Goal: Task Accomplishment & Management: Complete application form

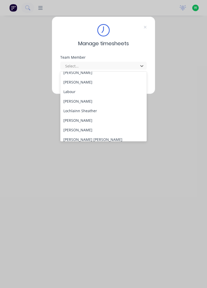
scroll to position [133, 0]
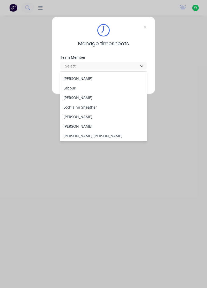
click at [89, 118] on div "[PERSON_NAME]" at bounding box center [103, 117] width 87 height 10
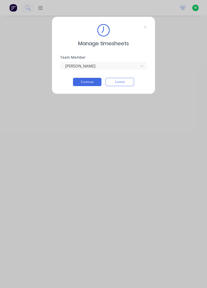
click at [91, 83] on button "Continue" at bounding box center [87, 82] width 28 height 8
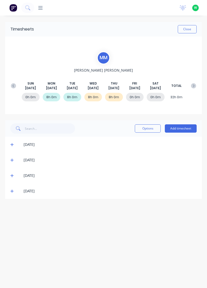
click at [189, 129] on button "Add timesheet" at bounding box center [181, 128] width 32 height 8
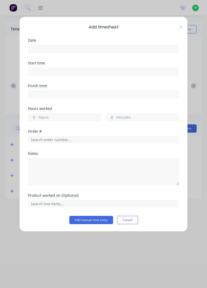
click at [48, 48] on input at bounding box center [103, 49] width 150 height 8
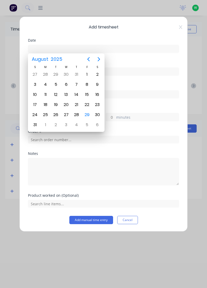
click at [87, 115] on div "29" at bounding box center [87, 115] width 8 height 8
type input "[DATE]"
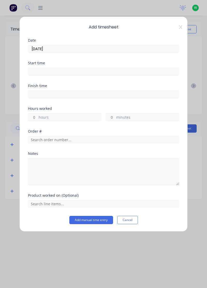
click at [42, 117] on label "hours" at bounding box center [69, 117] width 63 height 6
click at [37, 117] on input "hours" at bounding box center [32, 117] width 9 height 8
type input "8"
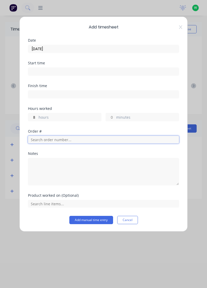
click at [38, 140] on input "text" at bounding box center [103, 140] width 151 height 8
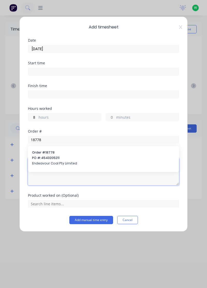
click at [50, 159] on textarea at bounding box center [103, 171] width 151 height 27
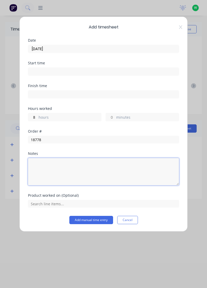
click at [50, 158] on textarea at bounding box center [103, 171] width 151 height 27
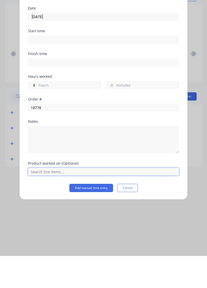
click at [58, 204] on input "text" at bounding box center [103, 204] width 151 height 8
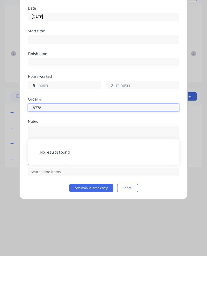
click at [47, 140] on input "18778" at bounding box center [103, 140] width 151 height 8
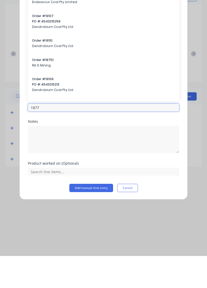
type input "18778"
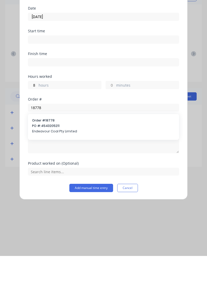
click at [49, 157] on span "PO #: 4543205211" at bounding box center [103, 158] width 143 height 5
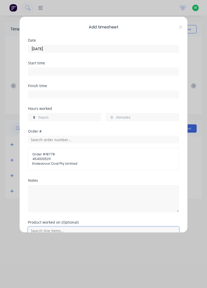
click at [57, 231] on input "text" at bounding box center [103, 231] width 151 height 8
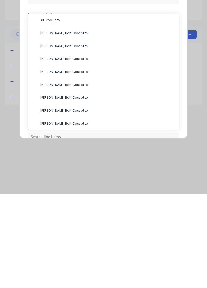
click at [57, 115] on span "All Products" at bounding box center [107, 114] width 134 height 5
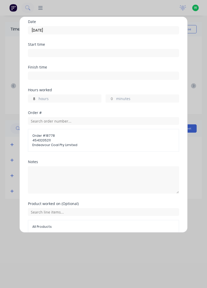
scroll to position [24, 0]
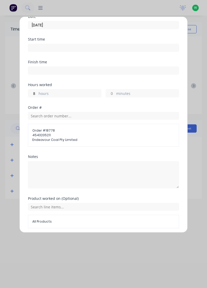
click at [103, 240] on button "Add manual time entry" at bounding box center [91, 240] width 44 height 8
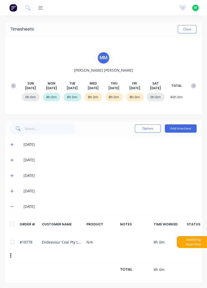
click at [12, 206] on icon at bounding box center [11, 206] width 3 height 1
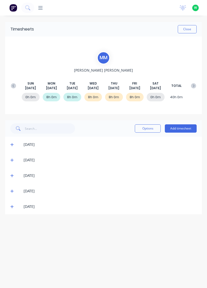
click at [190, 32] on button "Close" at bounding box center [186, 29] width 19 height 8
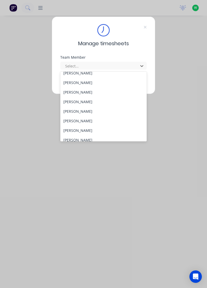
scroll to position [15, 0]
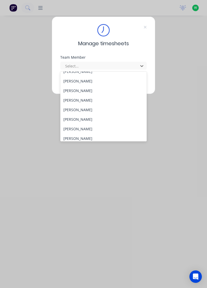
click at [82, 127] on div "[PERSON_NAME]" at bounding box center [103, 129] width 87 height 10
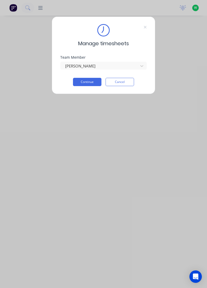
click at [83, 81] on button "Continue" at bounding box center [87, 82] width 28 height 8
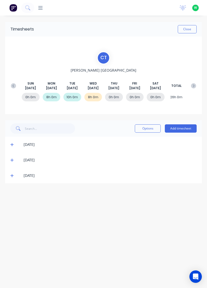
click at [182, 128] on button "Add timesheet" at bounding box center [181, 128] width 32 height 8
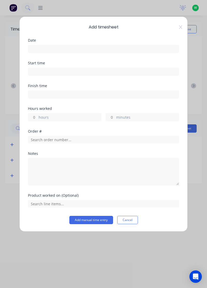
click at [63, 51] on input at bounding box center [103, 49] width 150 height 8
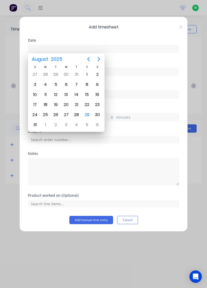
click at [77, 111] on div "28" at bounding box center [77, 115] width 8 height 8
type input "[DATE]"
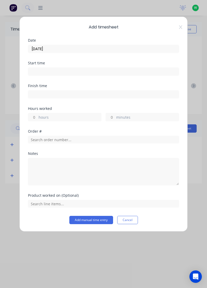
click at [36, 116] on input "hours" at bounding box center [32, 117] width 9 height 8
type input "8"
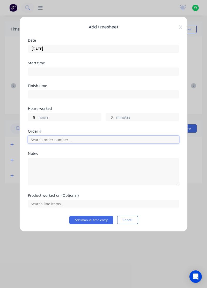
click at [74, 138] on input "text" at bounding box center [103, 140] width 151 height 8
type input "17483"
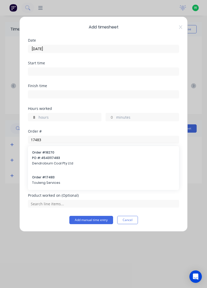
click at [45, 182] on span "Touleng Services" at bounding box center [103, 182] width 143 height 5
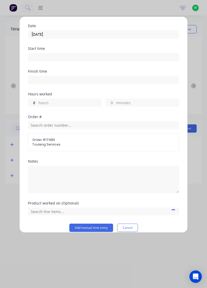
scroll to position [20, 0]
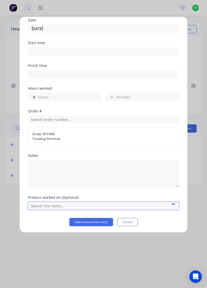
click at [48, 206] on input "text" at bounding box center [103, 206] width 151 height 8
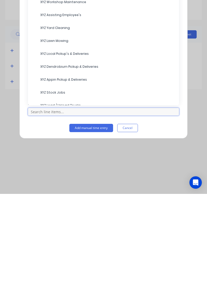
scroll to position [52, 0]
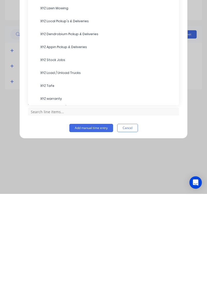
click at [49, 180] on span "XYZ Tafe" at bounding box center [107, 179] width 134 height 5
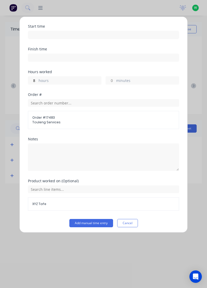
scroll to position [37, 0]
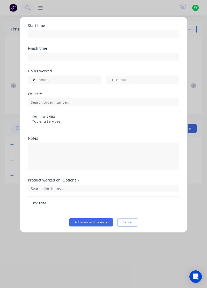
click at [89, 222] on button "Add manual time entry" at bounding box center [91, 222] width 44 height 8
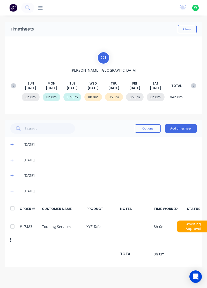
click at [180, 129] on button "Add timesheet" at bounding box center [181, 128] width 32 height 8
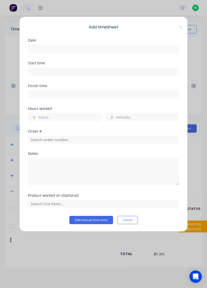
click at [57, 51] on input at bounding box center [103, 49] width 150 height 8
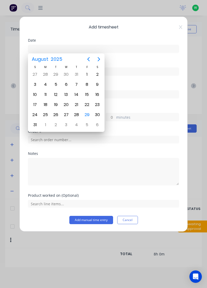
click at [87, 112] on div "29" at bounding box center [87, 115] width 8 height 8
type input "[DATE]"
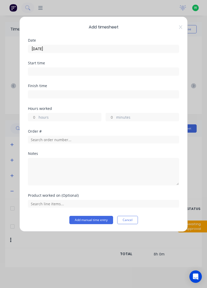
click at [33, 116] on input "hours" at bounding box center [32, 117] width 9 height 8
type input "1"
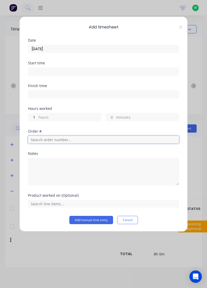
click at [58, 140] on input "text" at bounding box center [103, 140] width 151 height 8
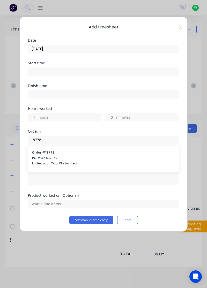
click at [40, 157] on div at bounding box center [103, 171] width 151 height 29
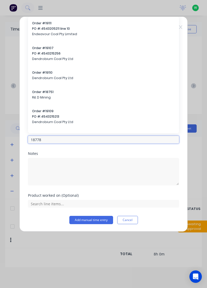
click at [52, 140] on input "18778" at bounding box center [103, 140] width 151 height 8
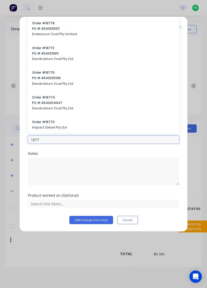
type input "18778"
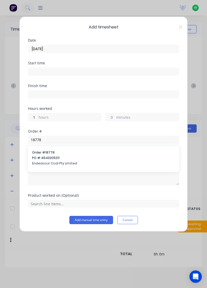
click at [50, 160] on div "Order # 18778 PO #: 4543205211 Endeavour Coal Pty Limited" at bounding box center [103, 158] width 143 height 17
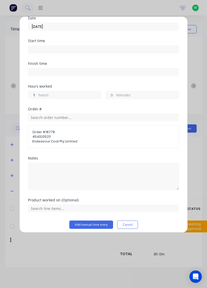
scroll to position [25, 0]
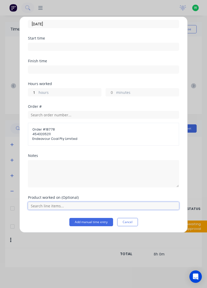
click at [63, 204] on input "text" at bounding box center [103, 206] width 151 height 8
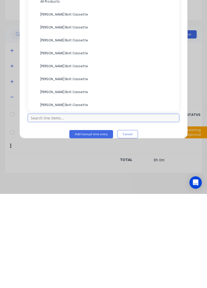
scroll to position [21, 0]
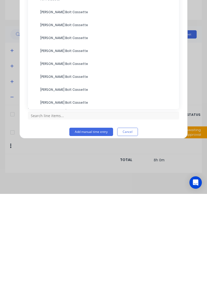
click at [61, 196] on span "[PERSON_NAME] Bolt Cassette" at bounding box center [107, 196] width 134 height 5
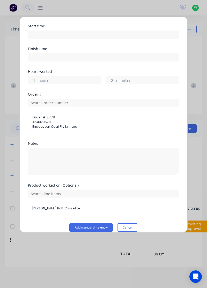
scroll to position [42, 0]
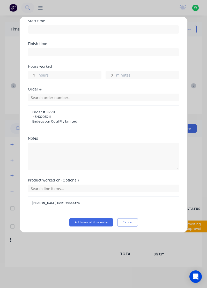
click at [98, 220] on button "Add manual time entry" at bounding box center [91, 222] width 44 height 8
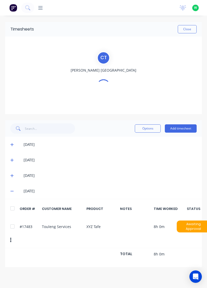
scroll to position [0, 0]
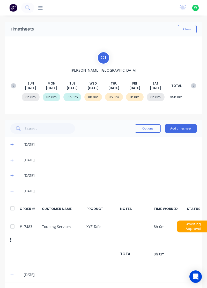
click at [182, 128] on button "Add timesheet" at bounding box center [181, 128] width 32 height 8
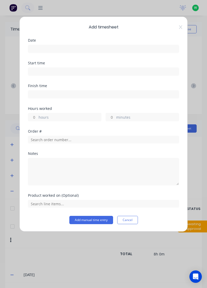
click at [97, 41] on div "Date" at bounding box center [103, 40] width 151 height 4
click at [114, 50] on input at bounding box center [103, 49] width 150 height 8
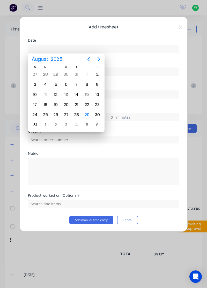
click at [85, 116] on div "29" at bounding box center [87, 115] width 8 height 8
type input "[DATE]"
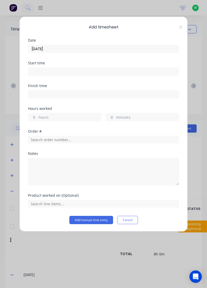
click at [77, 71] on input at bounding box center [103, 72] width 150 height 8
type input "03:45 PM"
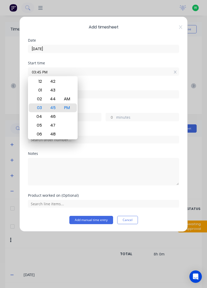
click at [95, 116] on label "hours" at bounding box center [69, 117] width 63 height 6
click at [37, 116] on input "hours" at bounding box center [32, 117] width 9 height 8
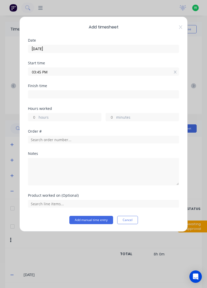
type input "03:45 PM"
click at [35, 116] on input "hours" at bounding box center [32, 117] width 9 height 8
type input "1"
click at [175, 94] on icon at bounding box center [175, 95] width 3 height 4
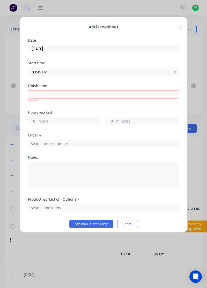
click at [175, 71] on icon at bounding box center [175, 72] width 3 height 4
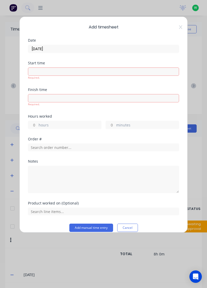
click at [32, 126] on input "hours" at bounding box center [32, 125] width 9 height 8
type input "1"
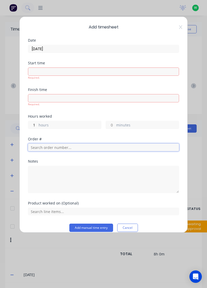
click at [65, 148] on div "Order #" at bounding box center [103, 148] width 151 height 22
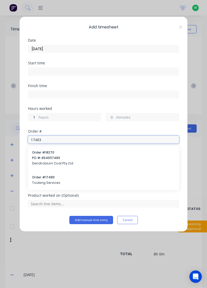
type input "17483"
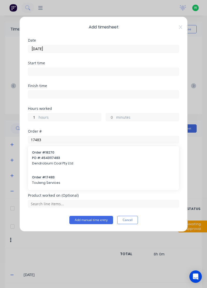
click at [47, 180] on span "Touleng Services" at bounding box center [103, 182] width 143 height 5
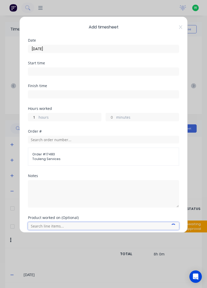
click at [63, 226] on input "text" at bounding box center [103, 226] width 151 height 8
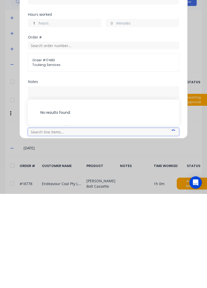
scroll to position [34, 0]
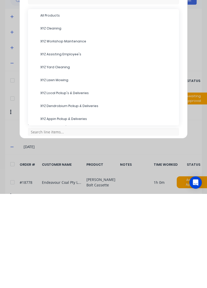
click at [69, 148] on span "XYZ Assisting Employee's" at bounding box center [107, 148] width 134 height 5
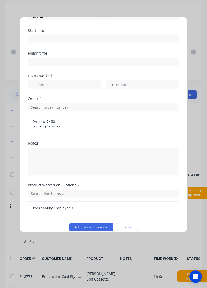
scroll to position [37, 0]
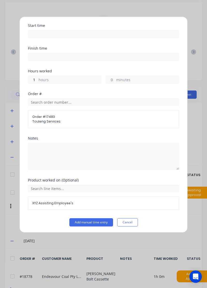
click at [97, 221] on button "Add manual time entry" at bounding box center [91, 222] width 44 height 8
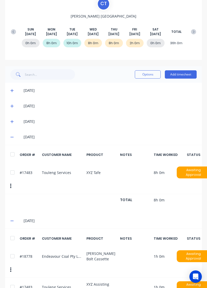
scroll to position [54, 0]
click at [182, 73] on button "Add timesheet" at bounding box center [181, 75] width 32 height 8
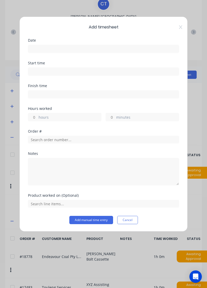
click at [82, 51] on input at bounding box center [103, 49] width 150 height 8
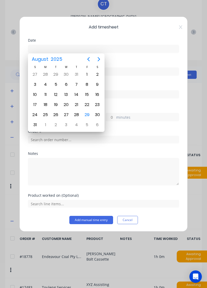
click at [88, 112] on div "29" at bounding box center [87, 115] width 8 height 8
type input "[DATE]"
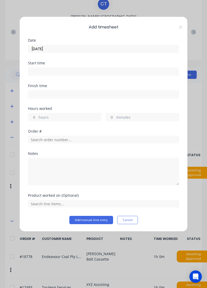
click at [113, 116] on input "minutes" at bounding box center [110, 117] width 9 height 8
type input "30"
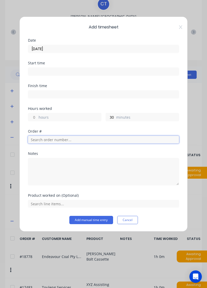
click at [55, 139] on input "text" at bounding box center [103, 140] width 151 height 8
type input "19023"
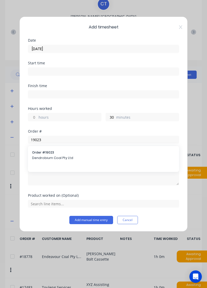
click at [51, 154] on div "Order # 19023 Dendrobium Coal Pty Ltd" at bounding box center [103, 155] width 143 height 11
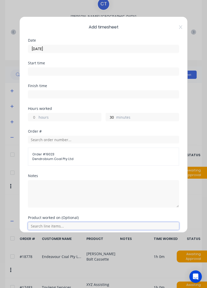
click at [61, 223] on input "text" at bounding box center [103, 226] width 151 height 8
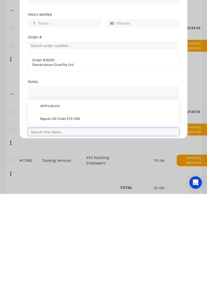
scroll to position [88, 0]
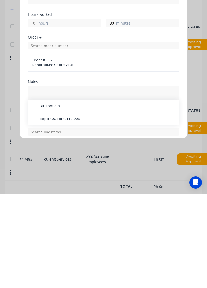
click at [67, 211] on span "Repair UG Toilet ETS-296" at bounding box center [107, 213] width 134 height 5
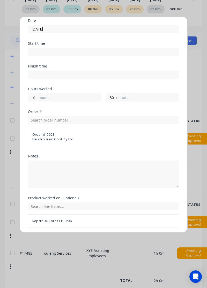
scroll to position [37, 0]
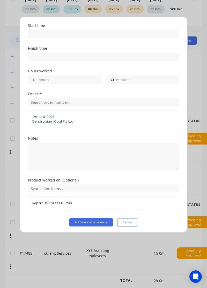
click at [94, 222] on button "Add manual time entry" at bounding box center [91, 222] width 44 height 8
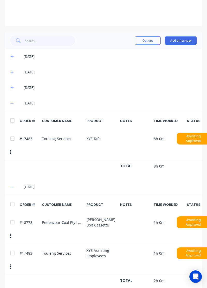
scroll to position [88, 0]
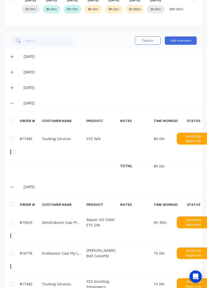
click at [183, 41] on button "Add timesheet" at bounding box center [181, 40] width 32 height 8
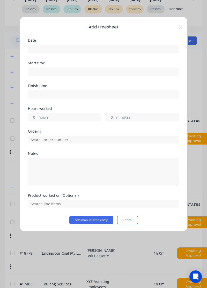
click at [80, 49] on input at bounding box center [103, 49] width 150 height 8
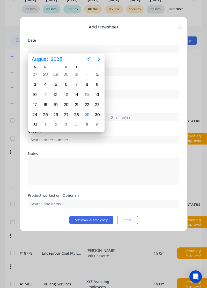
click at [87, 114] on div "29" at bounding box center [87, 115] width 8 height 8
type input "[DATE]"
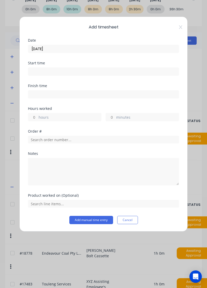
click at [113, 116] on input "minutes" at bounding box center [110, 117] width 9 height 8
type input "30"
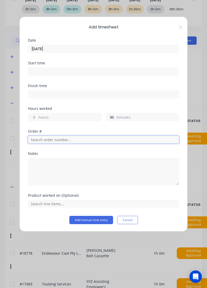
click at [63, 138] on input "text" at bounding box center [103, 140] width 151 height 8
type input "17943"
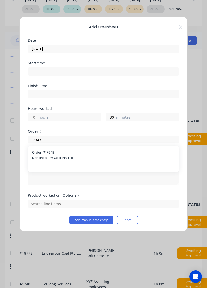
click at [44, 156] on span "Dendrobium Coal Pty Ltd" at bounding box center [103, 158] width 143 height 5
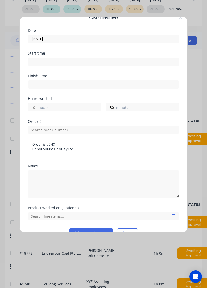
scroll to position [20, 0]
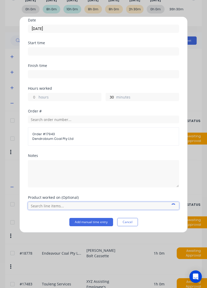
click at [51, 204] on input "text" at bounding box center [103, 206] width 151 height 8
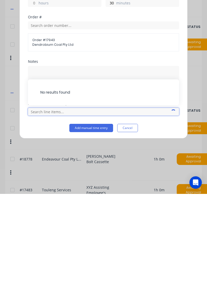
scroll to position [102, 0]
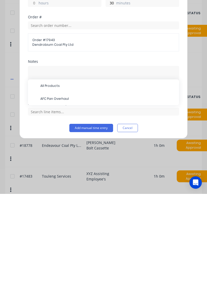
click at [63, 192] on span "AFC Pan Overhaul" at bounding box center [107, 192] width 134 height 5
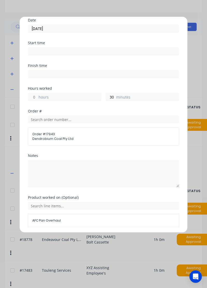
scroll to position [37, 0]
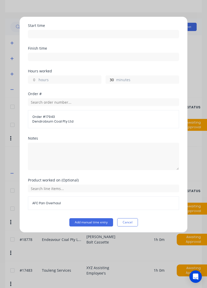
click at [96, 221] on button "Add manual time entry" at bounding box center [91, 222] width 44 height 8
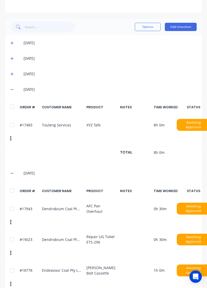
scroll to position [102, 0]
click at [187, 27] on button "Add timesheet" at bounding box center [181, 27] width 32 height 8
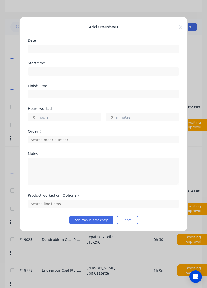
click at [78, 46] on input at bounding box center [103, 49] width 150 height 8
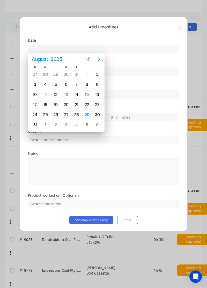
click at [87, 113] on div "29" at bounding box center [87, 115] width 8 height 8
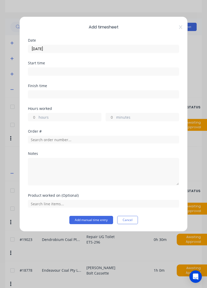
type input "[DATE]"
click at [34, 117] on input "hours" at bounding box center [32, 117] width 9 height 8
type input "5"
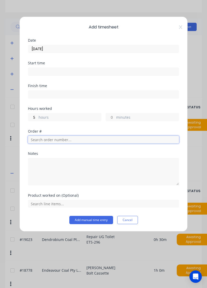
click at [65, 138] on input "text" at bounding box center [103, 140] width 151 height 8
type input "18898"
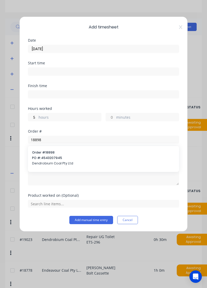
click at [53, 158] on span "PO #: 4543207945" at bounding box center [103, 158] width 143 height 5
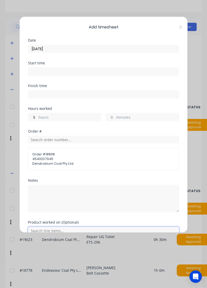
click at [73, 228] on input "text" at bounding box center [103, 231] width 151 height 8
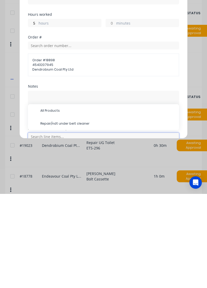
scroll to position [140, 0]
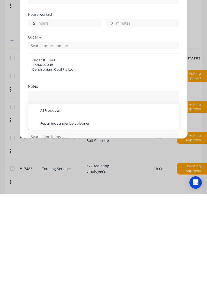
click at [76, 217] on span "Repair/ndt under belt cleaner" at bounding box center [107, 217] width 134 height 5
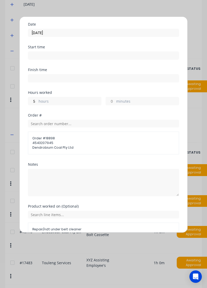
scroll to position [42, 0]
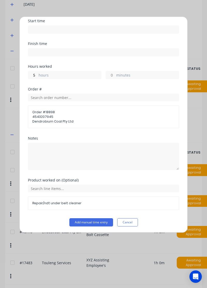
click at [96, 221] on button "Add manual time entry" at bounding box center [91, 222] width 44 height 8
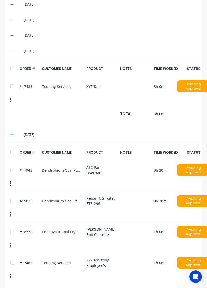
scroll to position [0, 0]
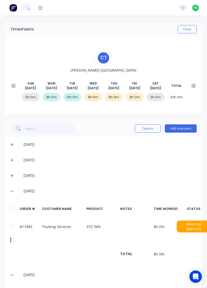
click at [187, 30] on button "Close" at bounding box center [186, 29] width 19 height 8
